Goal: Transaction & Acquisition: Book appointment/travel/reservation

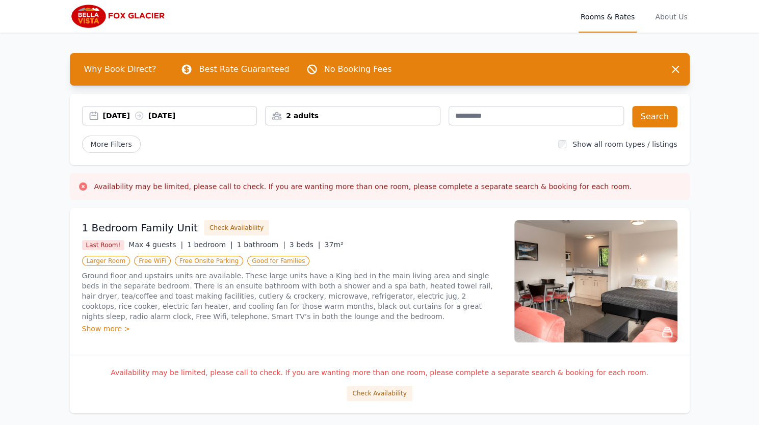
click at [129, 112] on div "[DATE] [DATE]" at bounding box center [180, 116] width 154 height 10
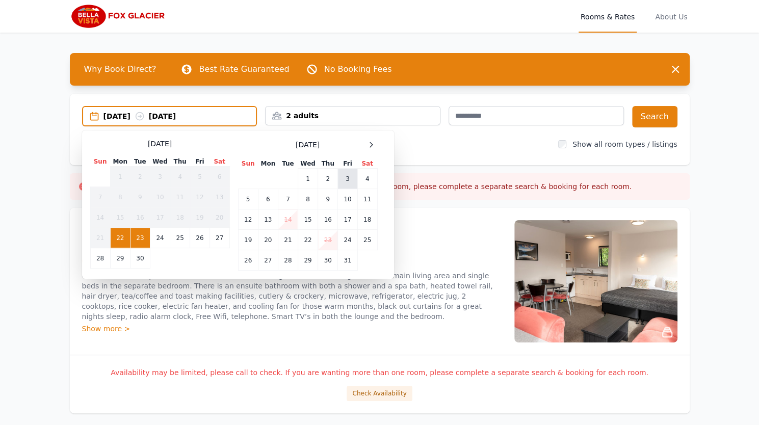
click at [347, 176] on td "3" at bounding box center [347, 179] width 19 height 20
click at [266, 196] on td "6" at bounding box center [268, 199] width 20 height 20
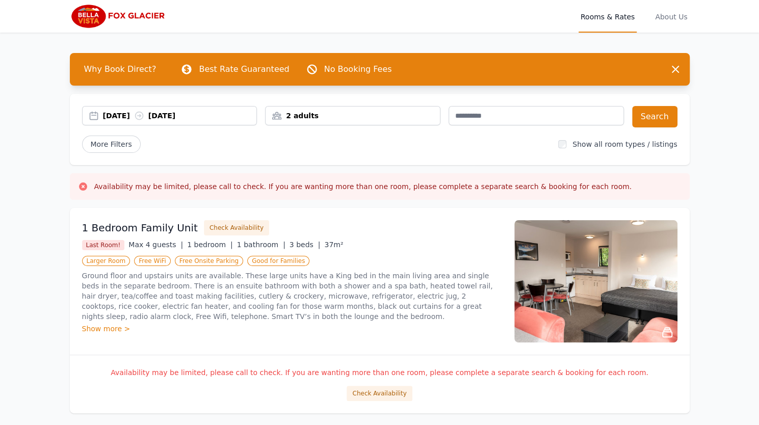
click at [315, 115] on div "2 adults" at bounding box center [353, 116] width 174 height 10
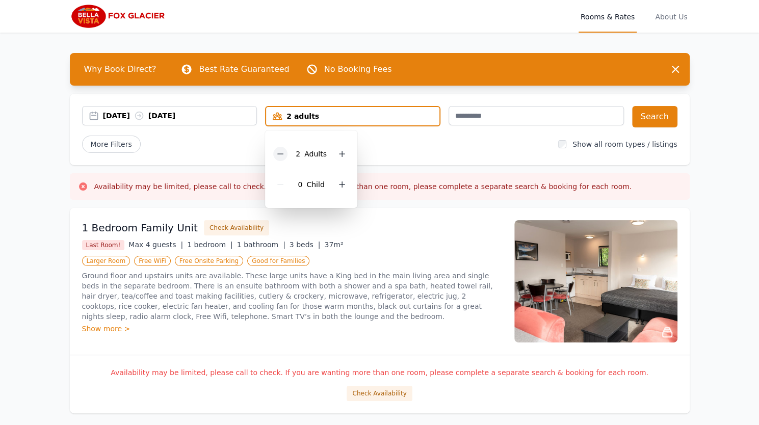
click at [281, 156] on icon at bounding box center [280, 154] width 8 height 8
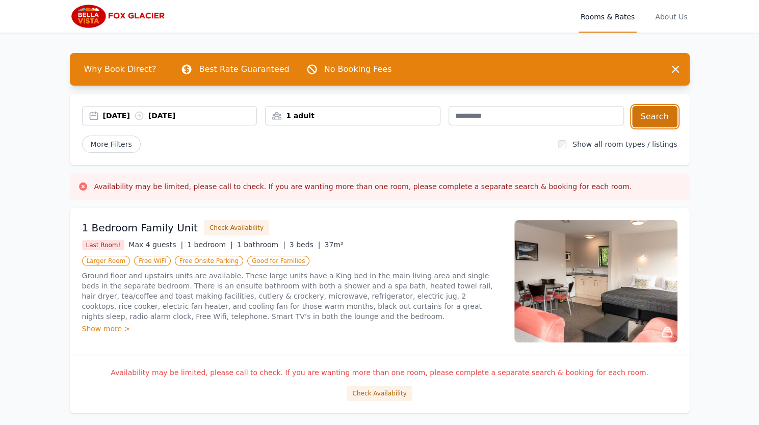
click at [655, 113] on button "Search" at bounding box center [654, 116] width 45 height 21
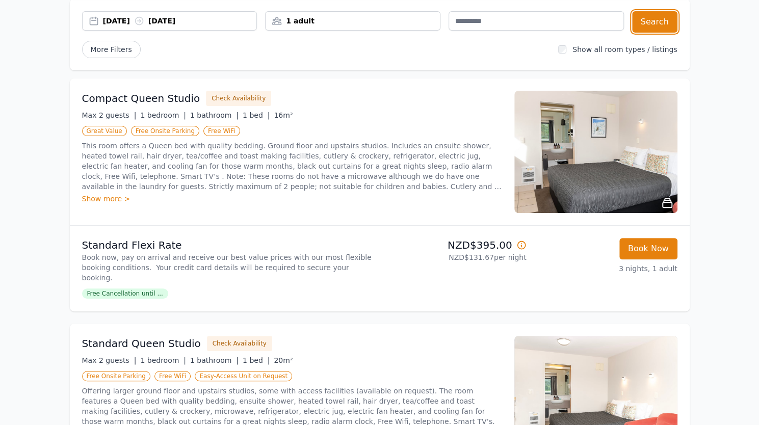
scroll to position [96, 0]
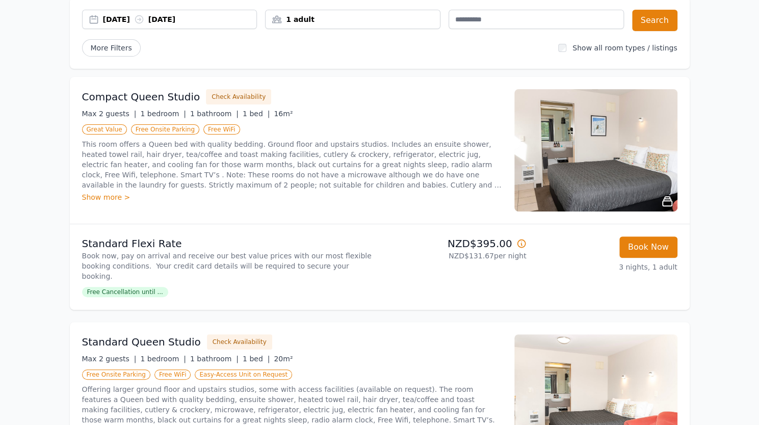
click at [618, 149] on img at bounding box center [596, 150] width 163 height 122
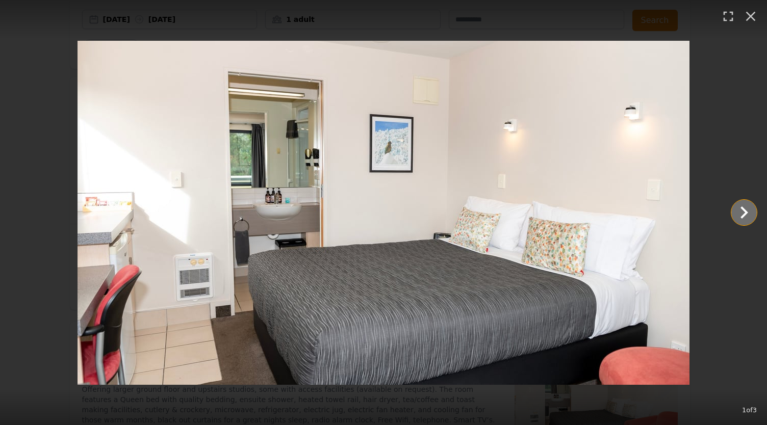
click at [746, 214] on icon "Show slide 2 of 3" at bounding box center [745, 213] width 8 height 12
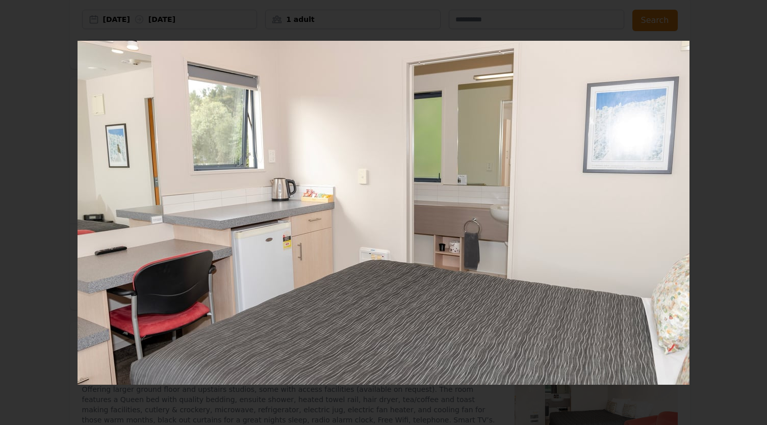
click at [746, 214] on icon "Show slide 3 of 3" at bounding box center [745, 213] width 8 height 12
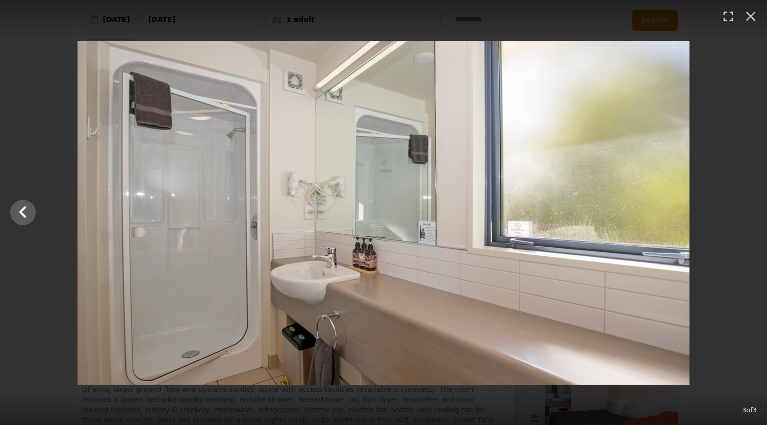
click at [746, 214] on div at bounding box center [383, 213] width 767 height 344
